Goal: Task Accomplishment & Management: Manage account settings

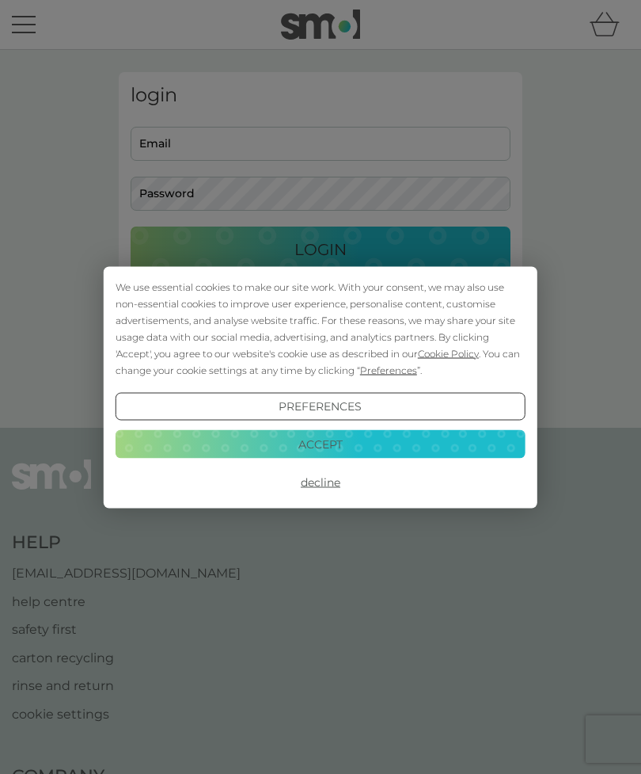
click at [371, 442] on button "Accept" at bounding box center [321, 444] width 410 height 29
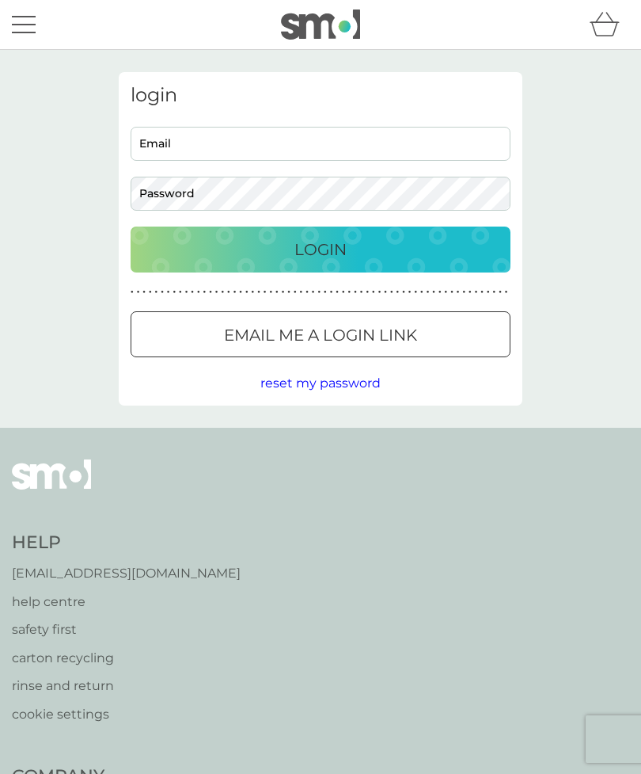
click at [300, 139] on input "Email" at bounding box center [321, 144] width 380 height 34
type input "[EMAIL_ADDRESS][DOMAIN_NAME]"
click at [321, 249] on button "Login" at bounding box center [321, 249] width 380 height 46
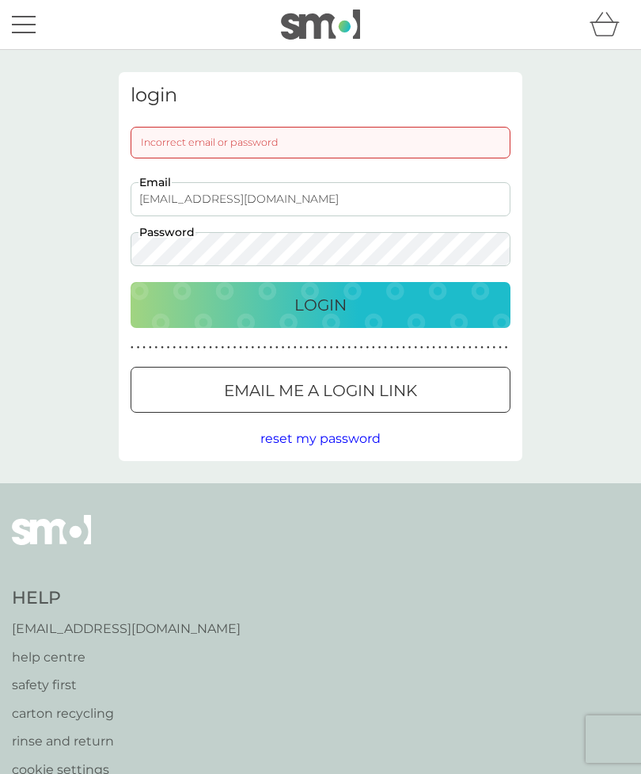
click at [375, 308] on div "Login" at bounding box center [321, 304] width 348 height 25
click at [386, 307] on div "Login" at bounding box center [321, 304] width 348 height 25
click at [385, 306] on div "Login" at bounding box center [321, 304] width 348 height 25
click at [385, 310] on div "Login" at bounding box center [321, 304] width 348 height 25
click at [366, 302] on div "Login" at bounding box center [321, 304] width 348 height 25
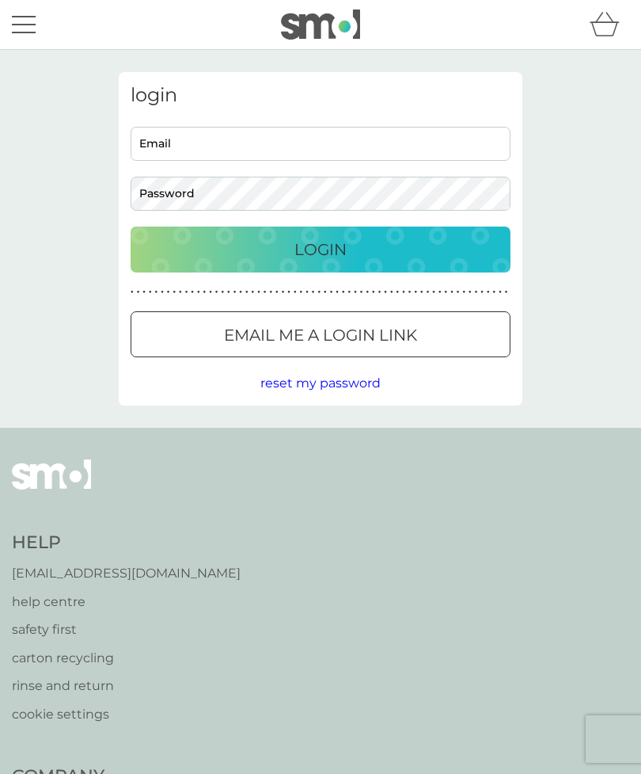
click at [238, 135] on input "Email" at bounding box center [321, 144] width 380 height 34
type input "[EMAIL_ADDRESS][DOMAIN_NAME]"
click at [442, 254] on div "Login" at bounding box center [321, 249] width 348 height 25
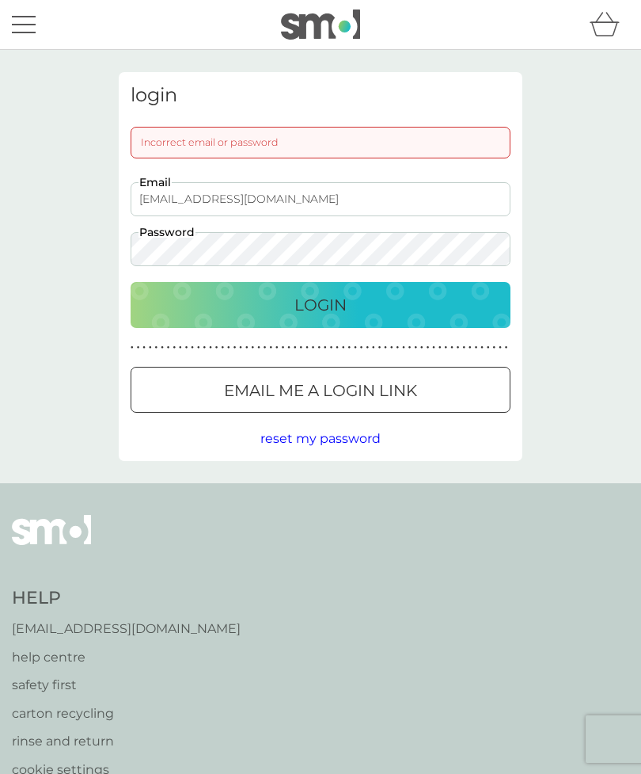
click at [397, 389] on p "Email me a login link" at bounding box center [320, 390] width 193 height 25
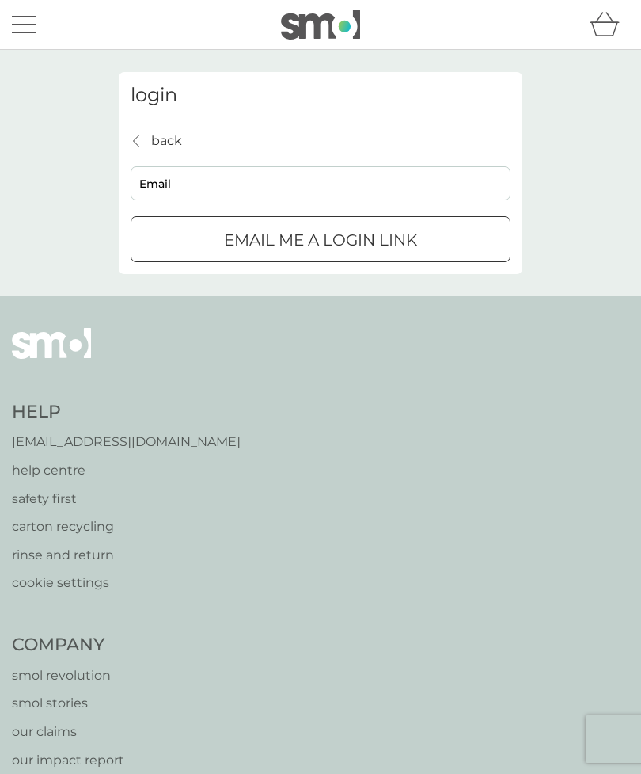
click at [225, 183] on input "Email" at bounding box center [321, 183] width 380 height 34
click at [321, 238] on button "Email me a login link" at bounding box center [321, 239] width 380 height 46
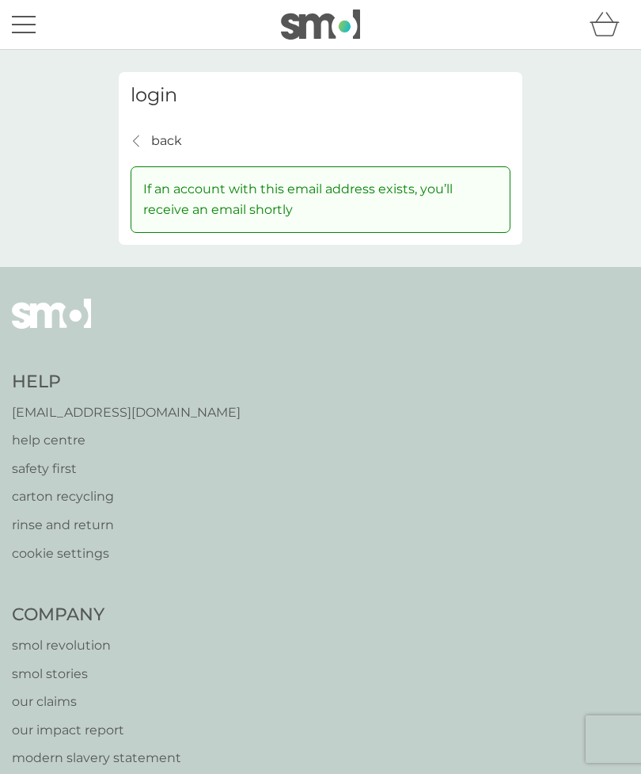
click at [147, 147] on div "back back" at bounding box center [156, 141] width 51 height 21
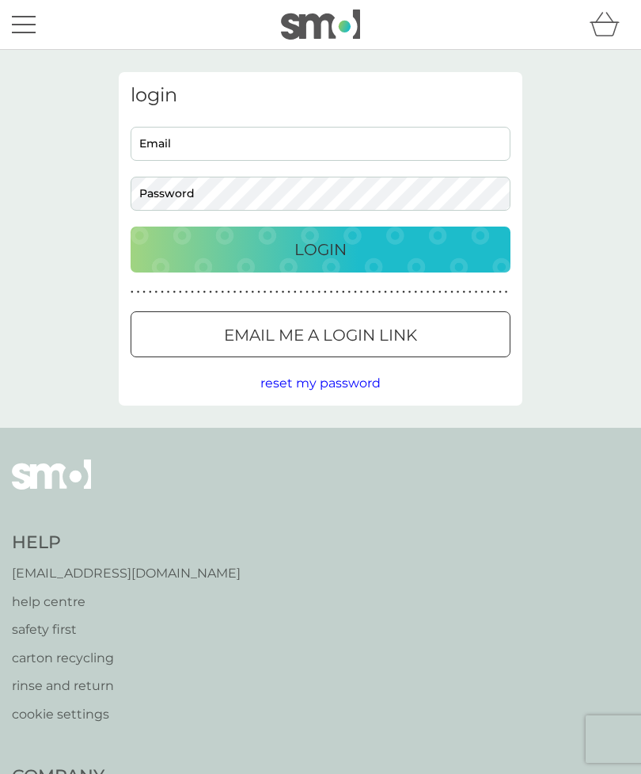
click at [407, 329] on p "Email me a login link" at bounding box center [320, 334] width 193 height 25
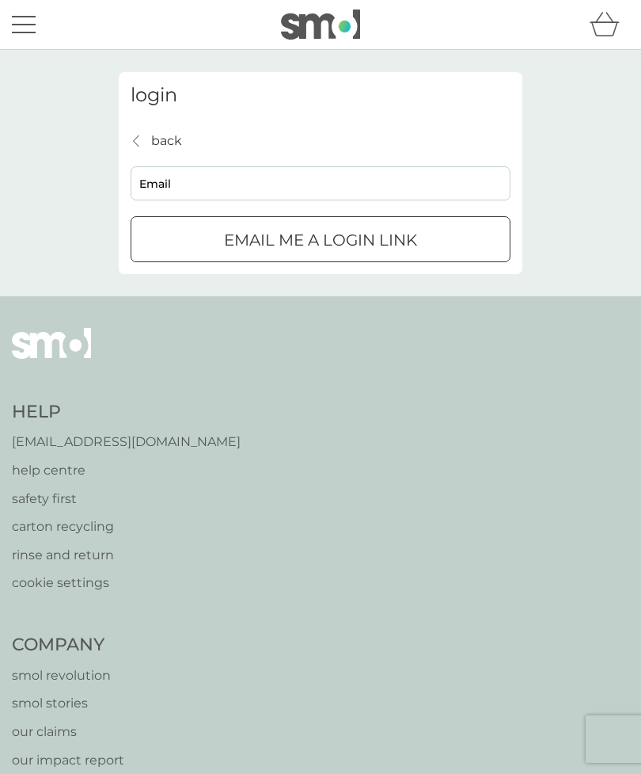
click at [264, 185] on input "Email" at bounding box center [321, 183] width 380 height 34
type input "[EMAIL_ADDRESS][DOMAIN_NAME]"
click at [406, 246] on p "Email me a login link" at bounding box center [320, 239] width 193 height 25
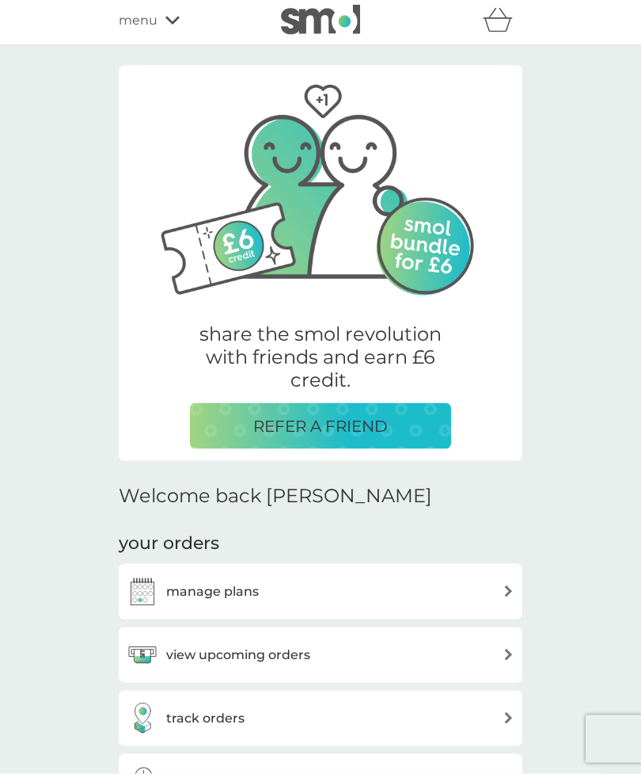
scroll to position [16, 0]
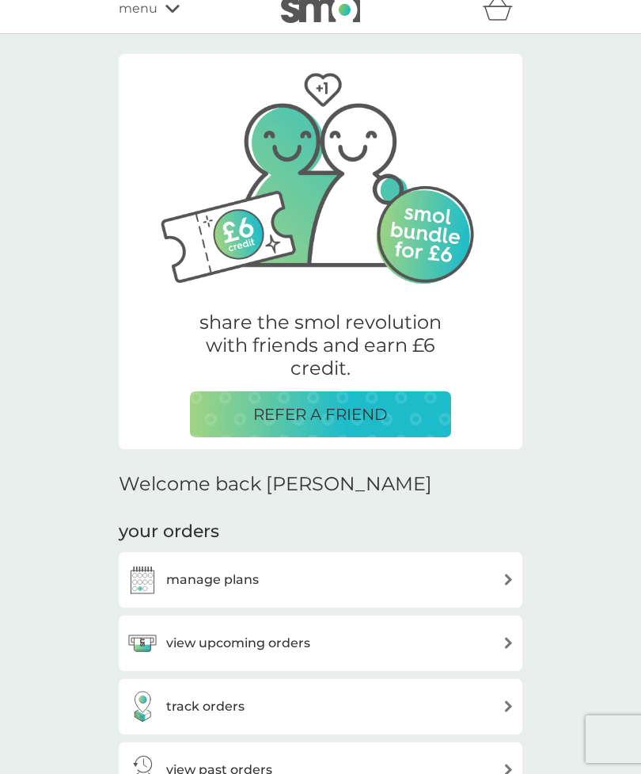
click at [514, 637] on img at bounding box center [509, 643] width 12 height 12
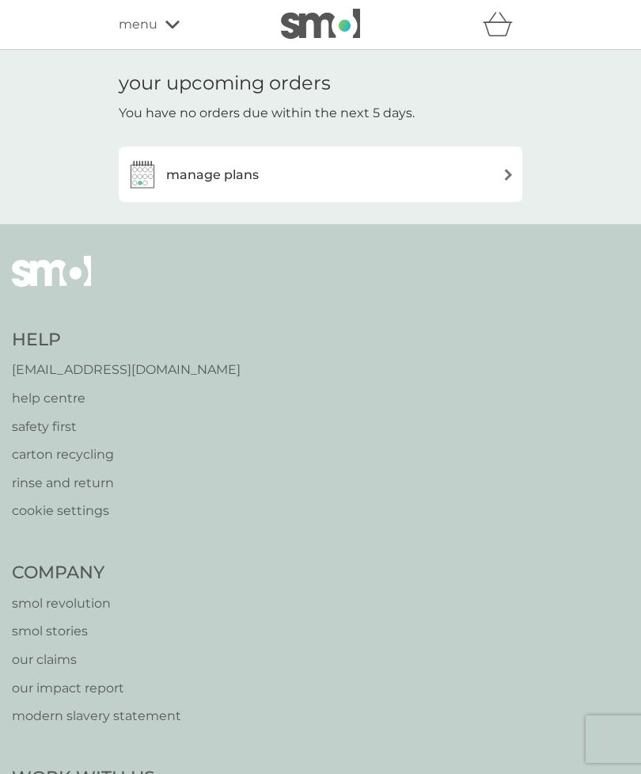
click at [512, 173] on img at bounding box center [509, 175] width 12 height 12
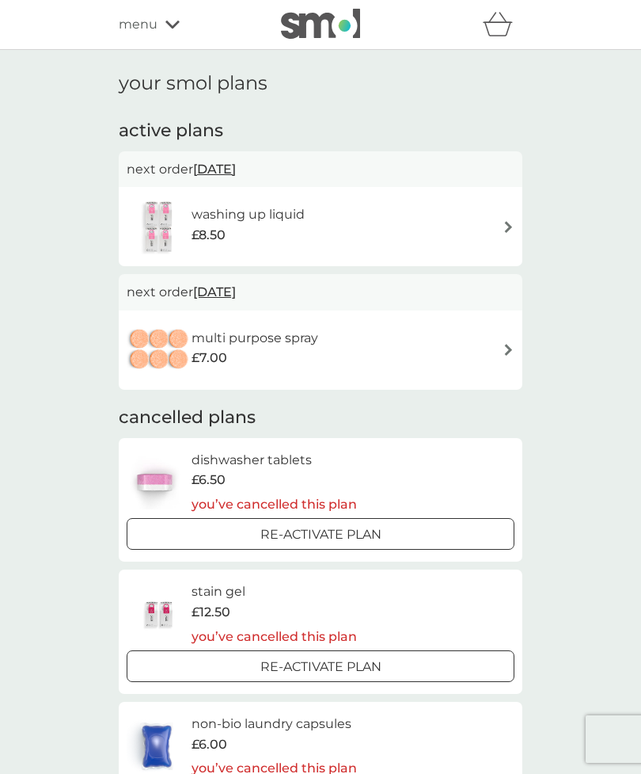
click at [512, 222] on img at bounding box center [509, 227] width 12 height 12
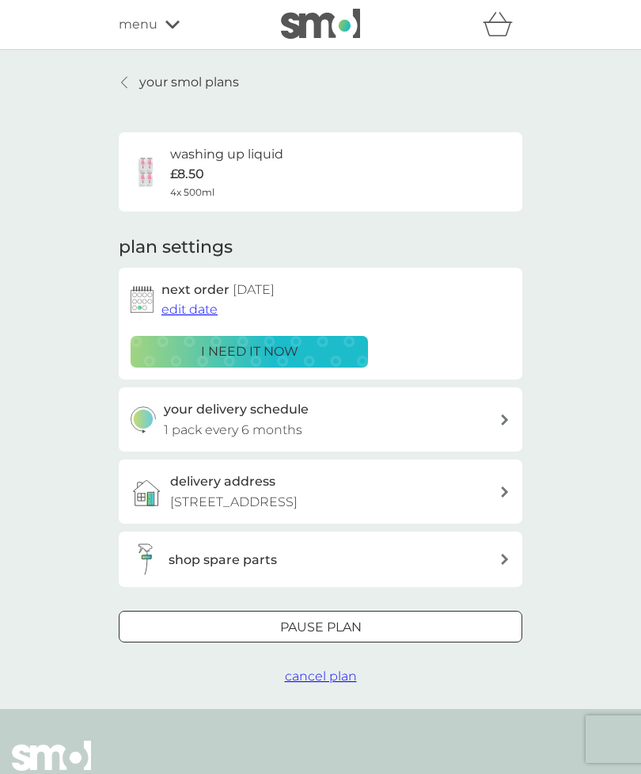
click at [348, 670] on span "cancel plan" at bounding box center [321, 675] width 72 height 15
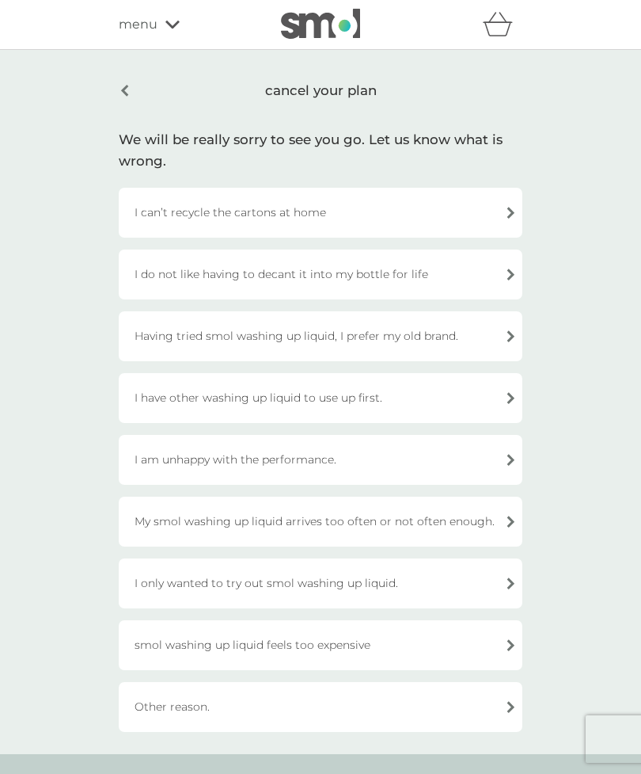
click at [514, 717] on div "Other reason." at bounding box center [321, 707] width 404 height 50
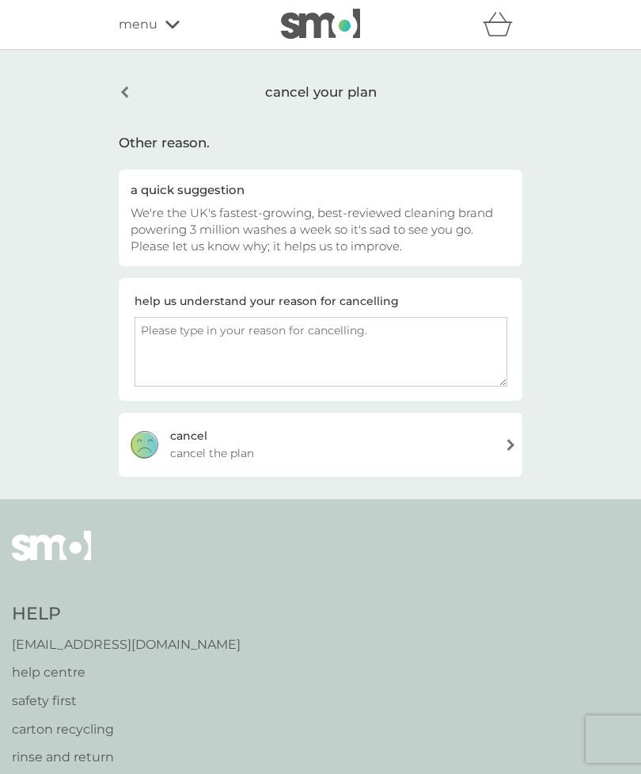
click at [348, 356] on textarea at bounding box center [321, 352] width 373 height 70
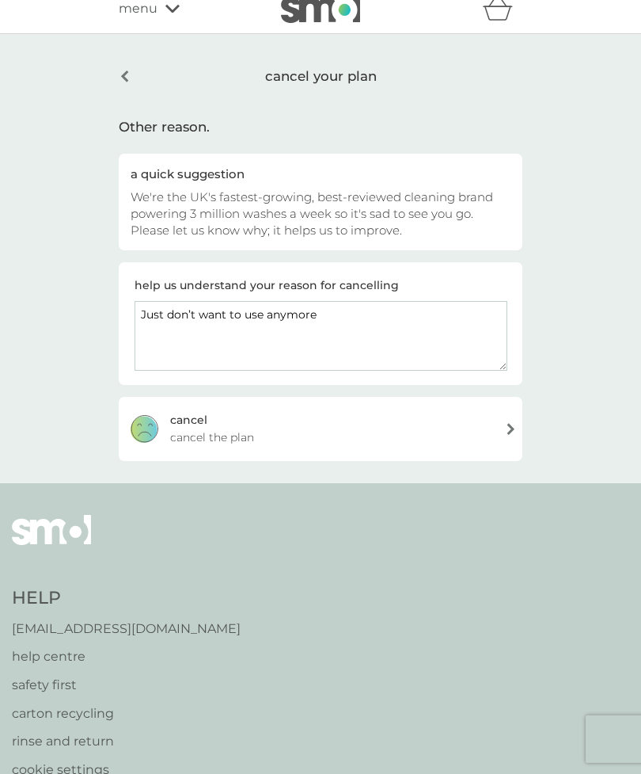
type textarea "Just don’t want to use anymore"
click at [520, 425] on div "cancel cancel the plan" at bounding box center [321, 428] width 404 height 63
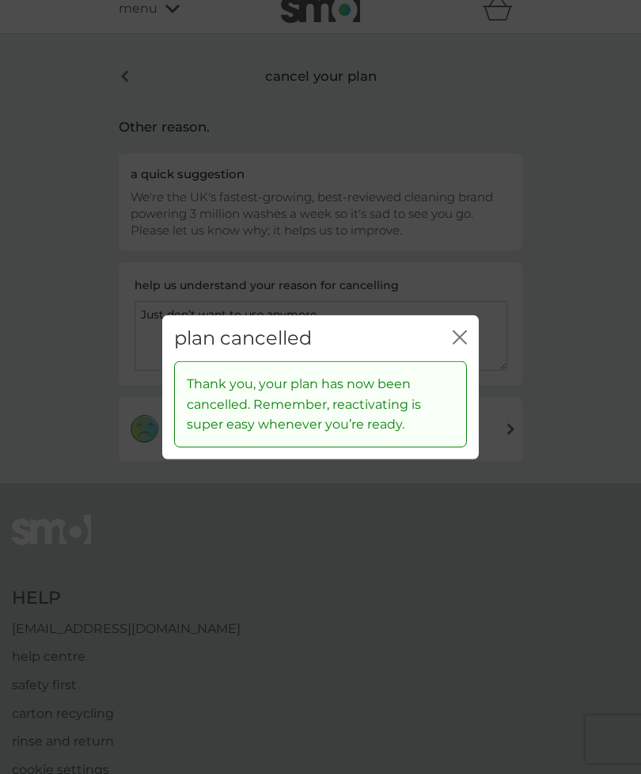
click at [466, 349] on div "close" at bounding box center [460, 337] width 14 height 23
click at [465, 344] on icon "close" at bounding box center [460, 336] width 14 height 14
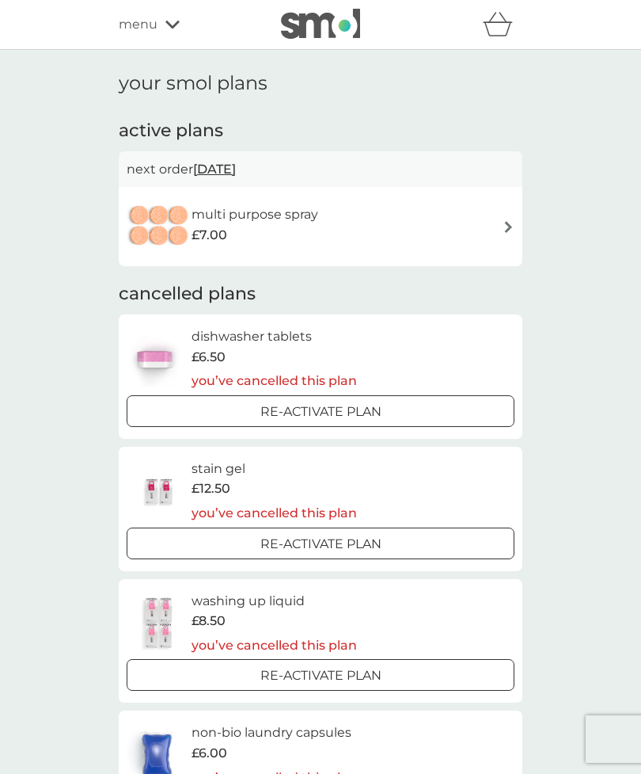
click at [512, 222] on img at bounding box center [509, 227] width 12 height 12
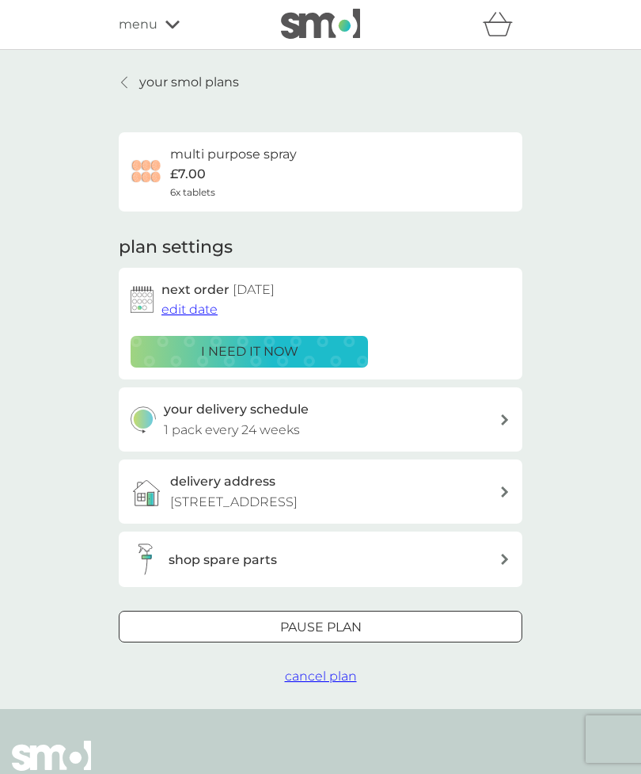
click at [348, 666] on button "cancel plan" at bounding box center [321, 676] width 72 height 21
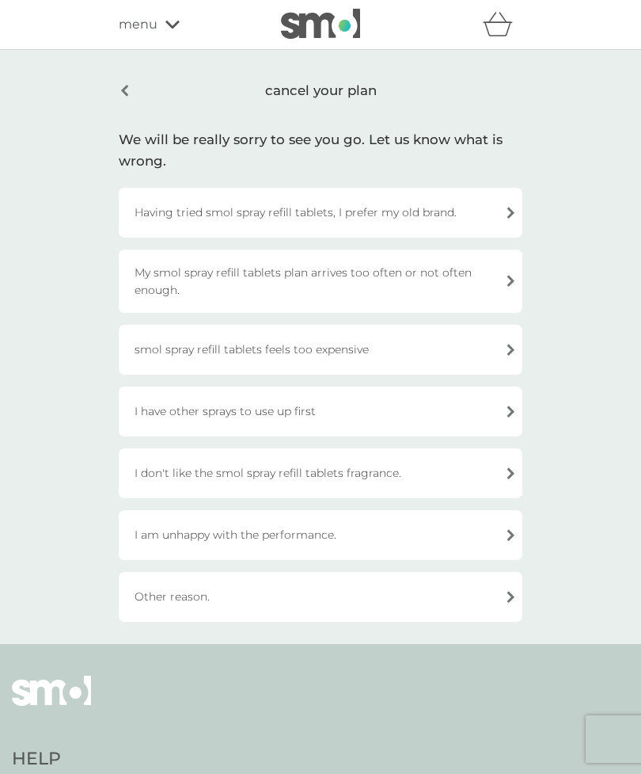
click at [494, 593] on div "Other reason." at bounding box center [321, 597] width 404 height 50
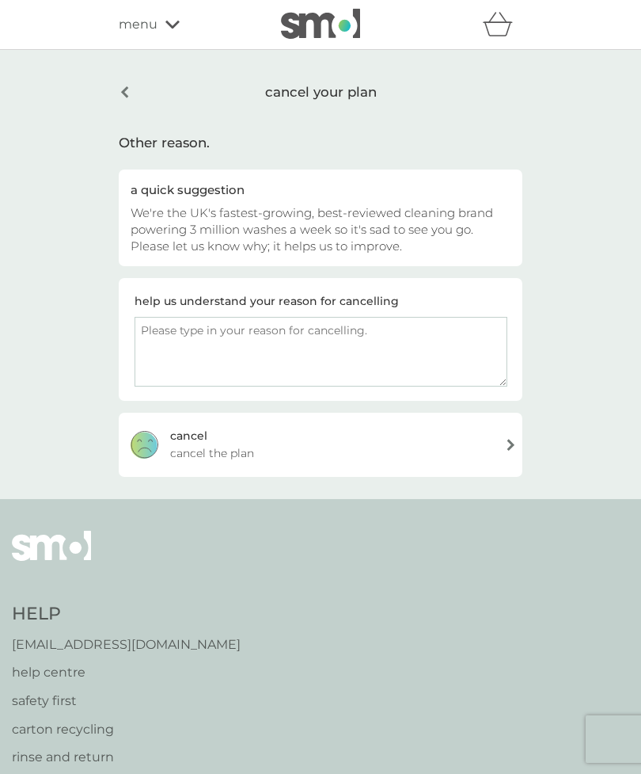
click at [224, 344] on textarea at bounding box center [321, 352] width 373 height 70
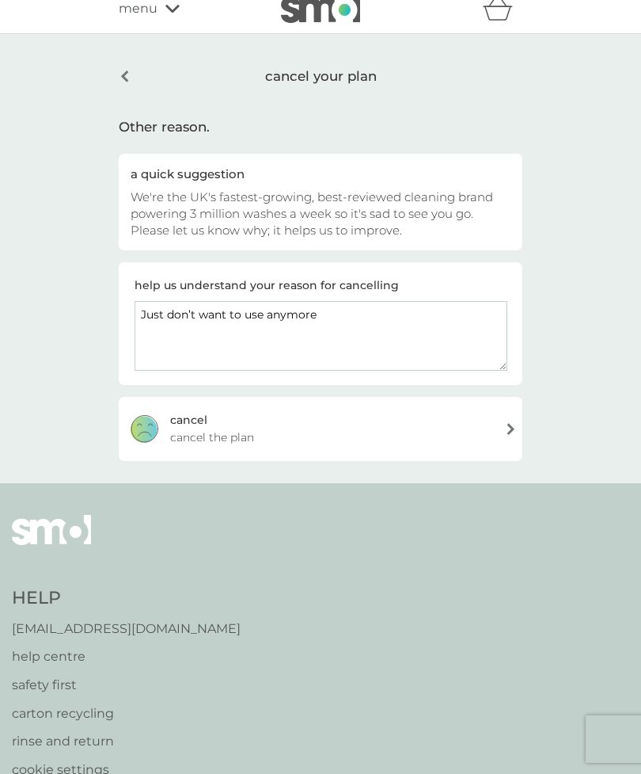
type textarea "Just don’t want to use anymore"
click at [507, 433] on div "cancel cancel the plan" at bounding box center [321, 428] width 404 height 63
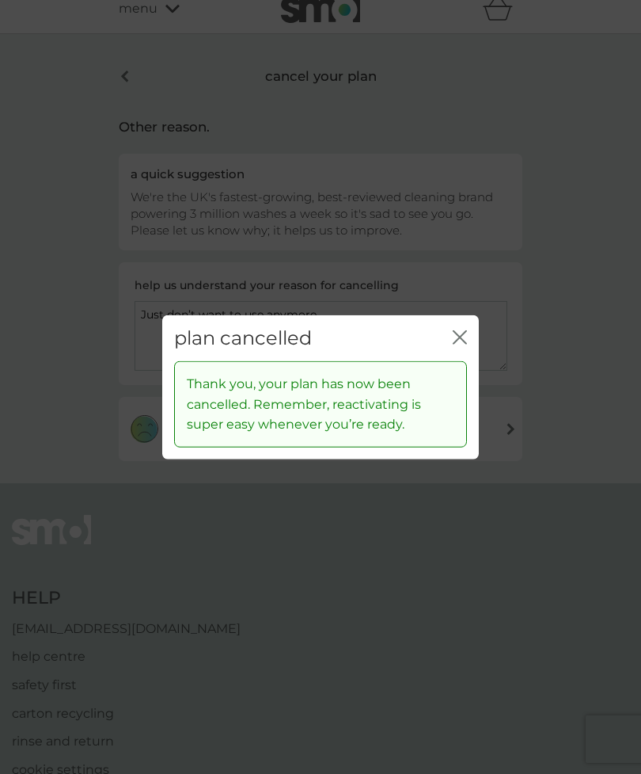
click at [470, 357] on div "plan cancelled close" at bounding box center [320, 337] width 317 height 47
click at [470, 359] on div "plan cancelled close" at bounding box center [320, 337] width 317 height 47
click at [458, 344] on icon "close" at bounding box center [460, 336] width 14 height 14
